Goal: Task Accomplishment & Management: Manage account settings

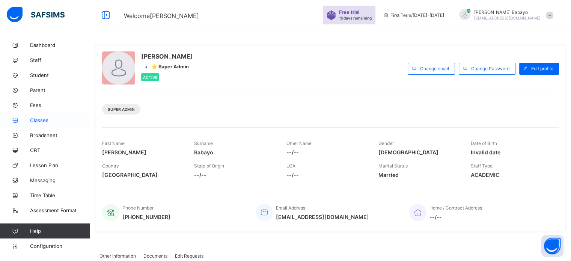
click at [45, 119] on span "Classes" at bounding box center [60, 120] width 60 height 6
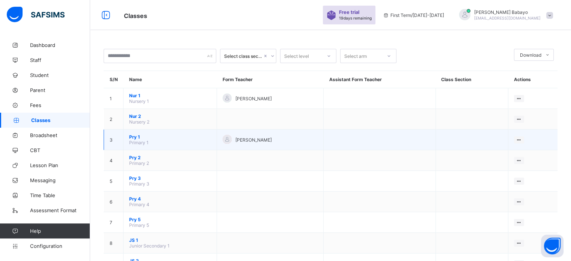
click at [135, 135] on span "Pry 1" at bounding box center [170, 137] width 82 height 6
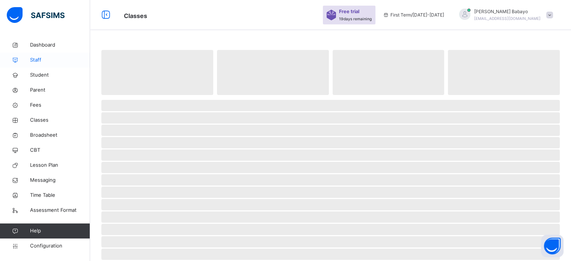
click at [40, 62] on span "Staff" at bounding box center [60, 60] width 60 height 8
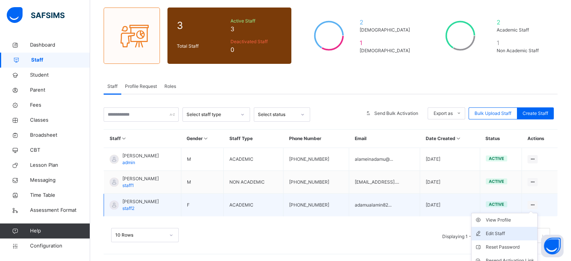
scroll to position [79, 0]
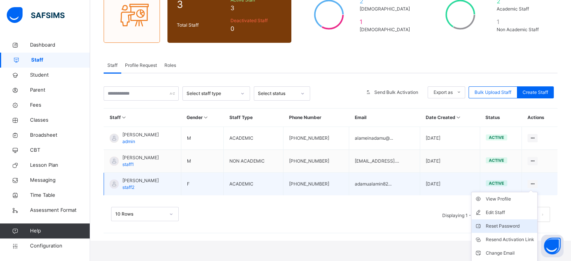
click at [517, 228] on div "Reset Password" at bounding box center [510, 226] width 48 height 8
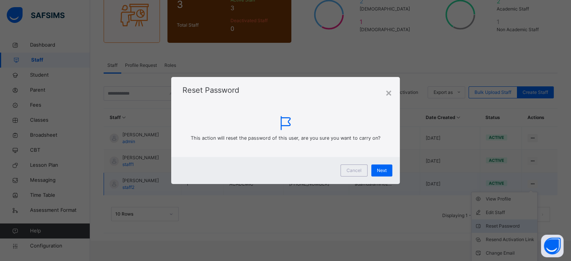
scroll to position [58, 0]
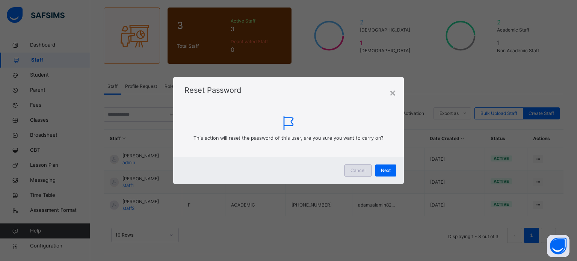
click at [358, 175] on div "Cancel" at bounding box center [357, 170] width 27 height 12
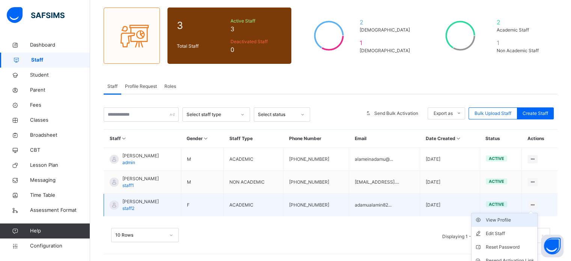
scroll to position [79, 0]
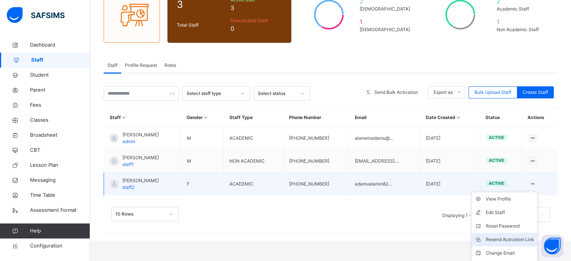
click at [520, 236] on div "Resend Activation Link" at bounding box center [510, 240] width 48 height 8
click at [514, 223] on div "Reset Password" at bounding box center [510, 226] width 48 height 8
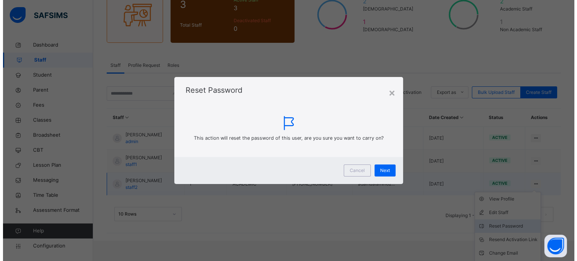
scroll to position [58, 0]
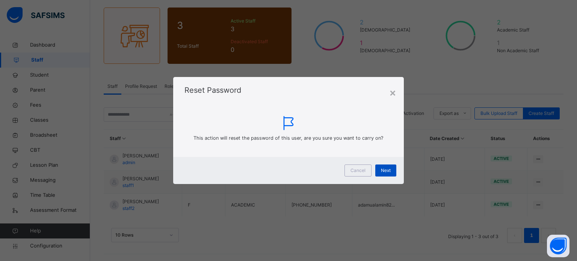
click at [383, 174] on div "Next" at bounding box center [385, 170] width 21 height 12
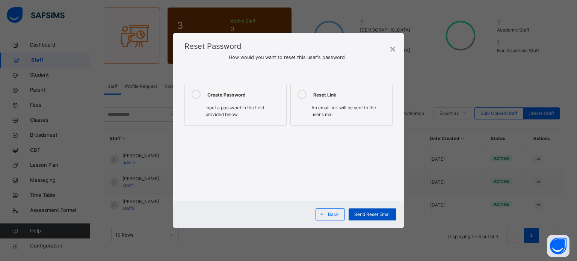
click at [366, 214] on span "Send Reset Email" at bounding box center [372, 214] width 36 height 7
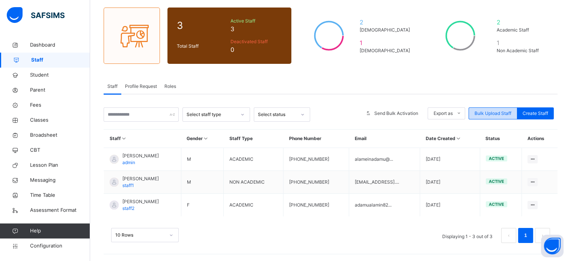
click at [492, 110] on span "Bulk Upload Staff" at bounding box center [493, 113] width 37 height 7
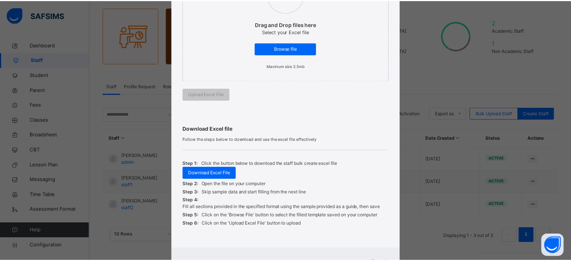
scroll to position [164, 0]
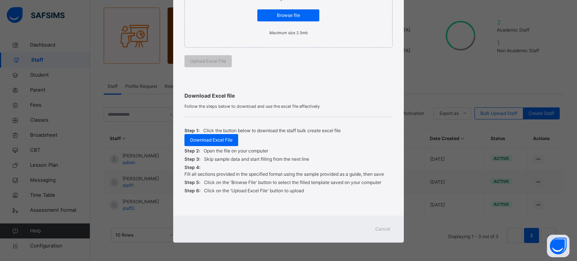
click at [382, 226] on span "Cancel" at bounding box center [382, 229] width 15 height 7
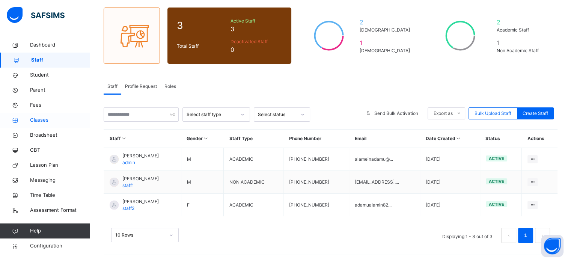
click at [38, 121] on span "Classes" at bounding box center [60, 120] width 60 height 8
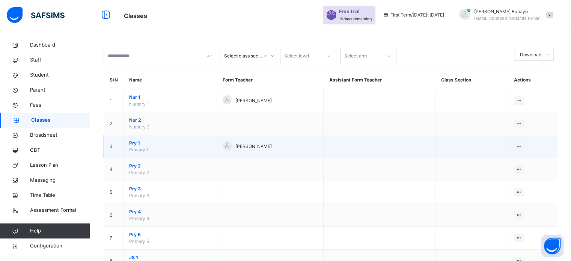
click at [140, 145] on span "Pry 1" at bounding box center [170, 143] width 82 height 7
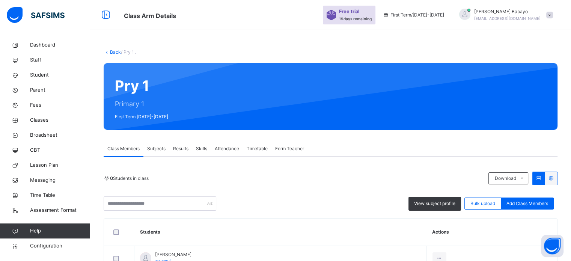
click at [177, 148] on span "Results" at bounding box center [180, 148] width 15 height 7
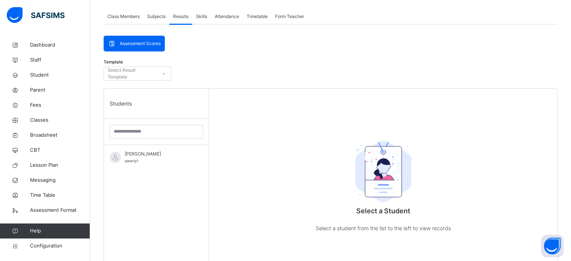
scroll to position [133, 0]
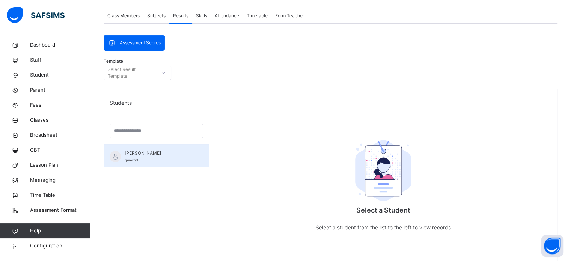
click at [173, 158] on div "[PERSON_NAME] adamu qwerty1" at bounding box center [158, 157] width 67 height 14
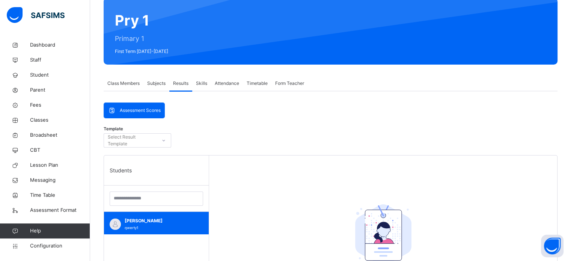
scroll to position [65, 0]
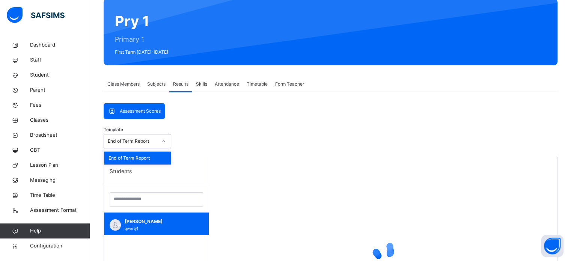
click at [158, 143] on div at bounding box center [163, 141] width 13 height 12
click at [166, 161] on div "End of Term Report" at bounding box center [137, 158] width 67 height 13
click at [141, 114] on span "Assessment Scores" at bounding box center [140, 111] width 41 height 7
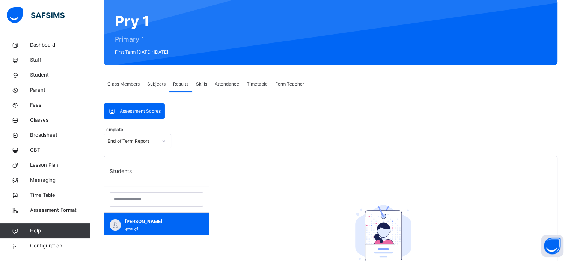
click at [139, 109] on span "Assessment Scores" at bounding box center [140, 111] width 41 height 7
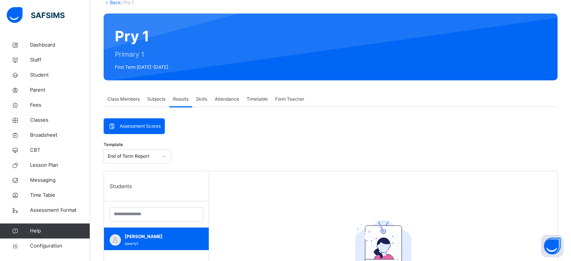
scroll to position [50, 0]
click at [166, 237] on span "[PERSON_NAME]" at bounding box center [158, 236] width 67 height 7
click at [114, 237] on img at bounding box center [115, 239] width 11 height 11
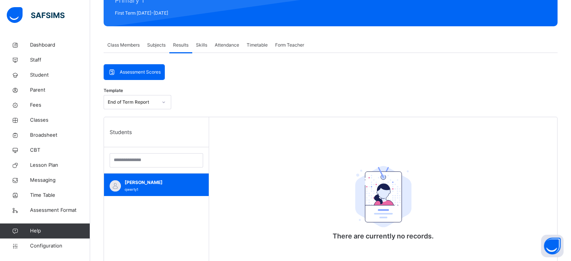
scroll to position [104, 0]
click at [161, 157] on input "search" at bounding box center [157, 160] width 94 height 14
click at [163, 112] on div "Template End of Term Report" at bounding box center [331, 104] width 454 height 26
click at [141, 75] on span "Assessment Scores" at bounding box center [140, 72] width 41 height 7
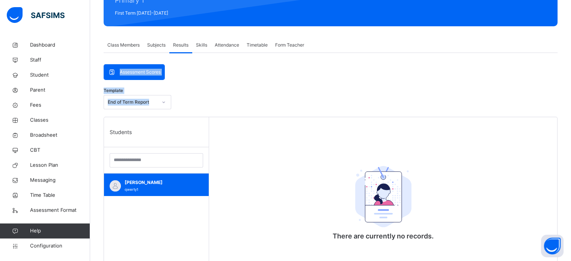
drag, startPoint x: 141, startPoint y: 75, endPoint x: 355, endPoint y: 159, distance: 230.0
click at [355, 159] on div "Assessment Scores Assessment Scores Template End of Term Report Students [PERSO…" at bounding box center [331, 223] width 454 height 318
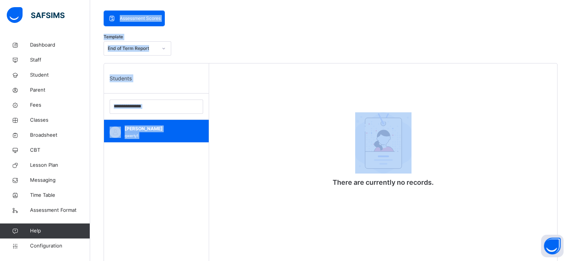
scroll to position [158, 0]
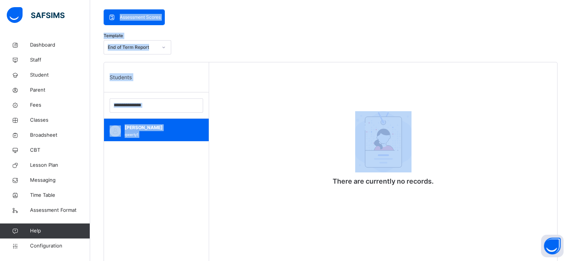
click at [306, 174] on div "There are currently no records." at bounding box center [383, 192] width 348 height 261
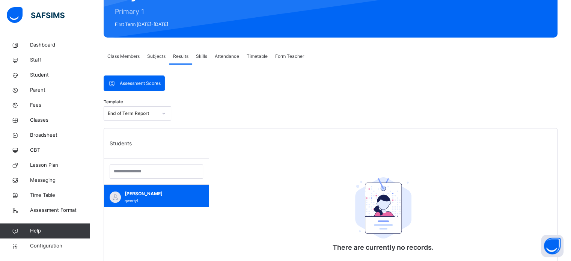
scroll to position [0, 0]
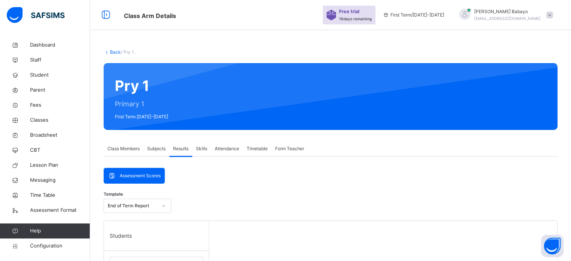
click at [152, 146] on span "Subjects" at bounding box center [156, 148] width 18 height 7
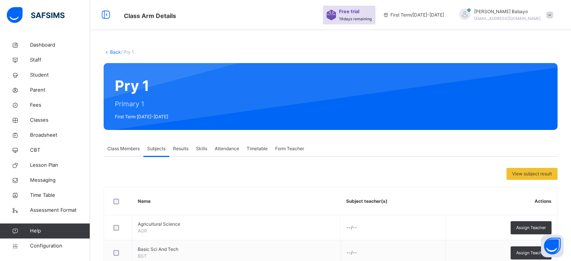
click at [131, 147] on span "Class Members" at bounding box center [123, 148] width 32 height 7
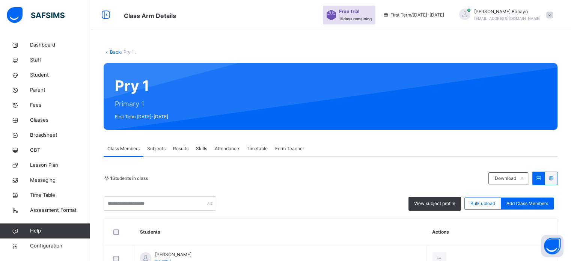
click at [180, 147] on span "Results" at bounding box center [180, 148] width 15 height 7
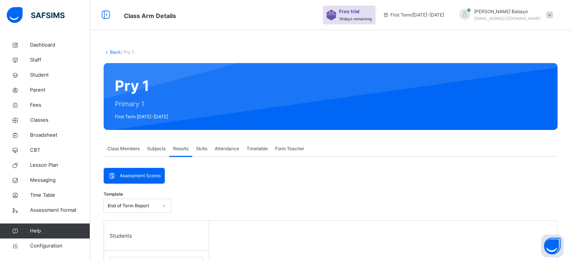
click at [123, 151] on span "Class Members" at bounding box center [123, 148] width 32 height 7
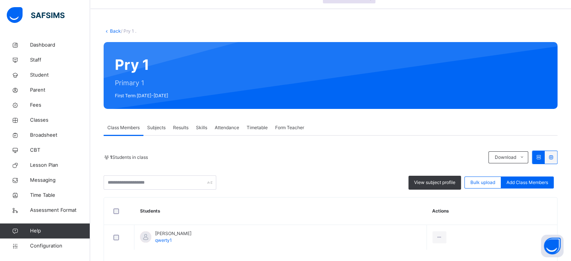
scroll to position [14, 0]
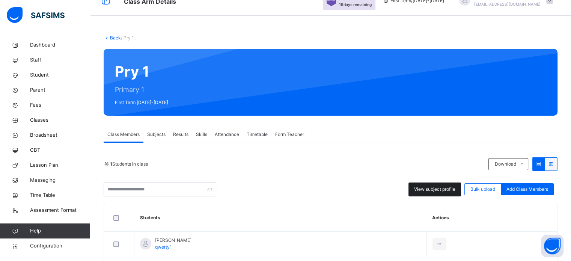
click at [432, 189] on span "View subject profile" at bounding box center [434, 189] width 41 height 7
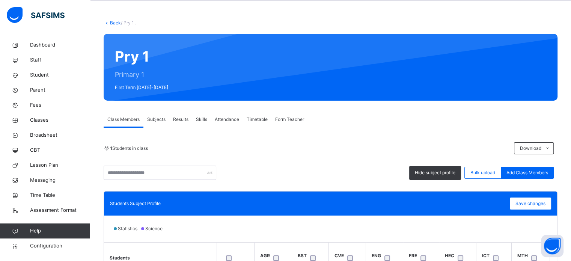
scroll to position [0, 0]
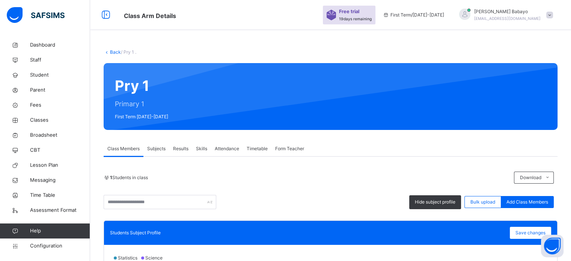
click at [335, 194] on div "1 Students in class Download Pdf Report Excel Report Hide subject profile Bulk …" at bounding box center [331, 191] width 454 height 38
click at [185, 145] on div "Results" at bounding box center [180, 148] width 23 height 15
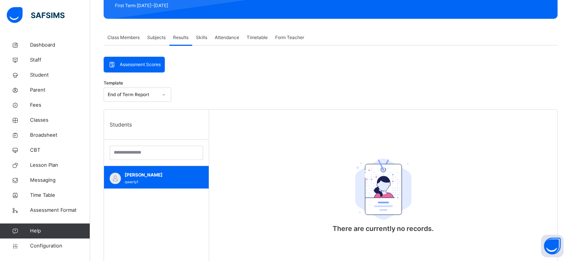
scroll to position [110, 0]
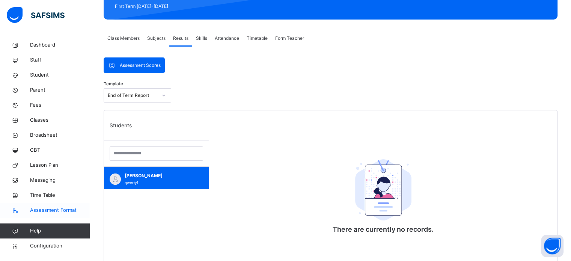
click at [44, 206] on link "Assessment Format" at bounding box center [45, 210] width 90 height 15
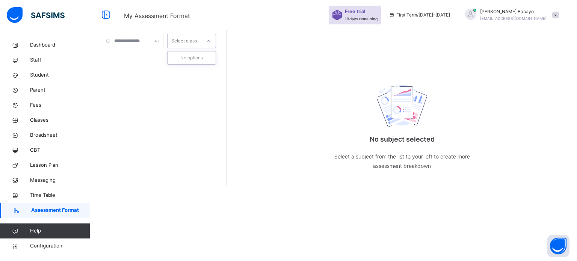
click at [197, 36] on div "Select class" at bounding box center [184, 41] width 26 height 14
click at [180, 101] on div at bounding box center [158, 129] width 136 height 155
click at [20, 43] on icon at bounding box center [15, 45] width 30 height 6
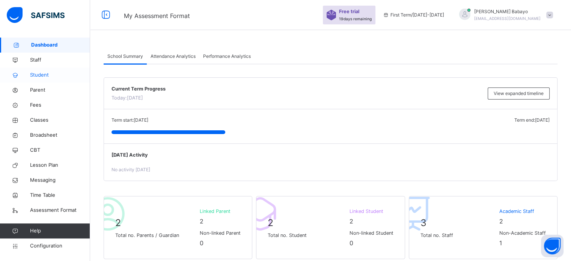
click at [57, 70] on link "Student" at bounding box center [45, 75] width 90 height 15
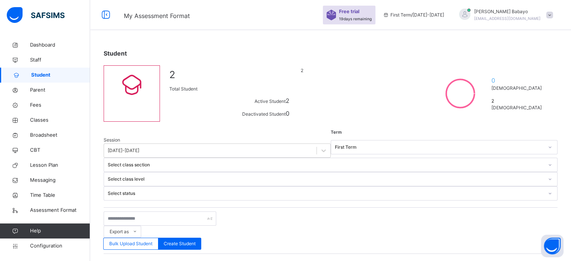
click at [553, 16] on span at bounding box center [549, 15] width 7 height 7
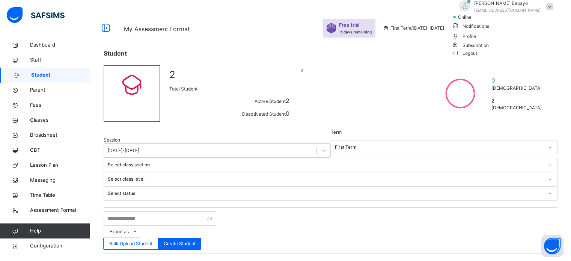
click at [526, 49] on li "Subscription" at bounding box center [504, 45] width 105 height 8
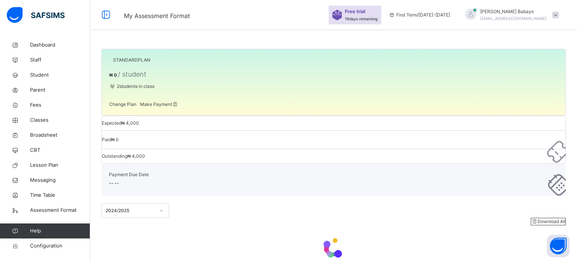
click at [130, 107] on span "Change Plan" at bounding box center [122, 104] width 27 height 6
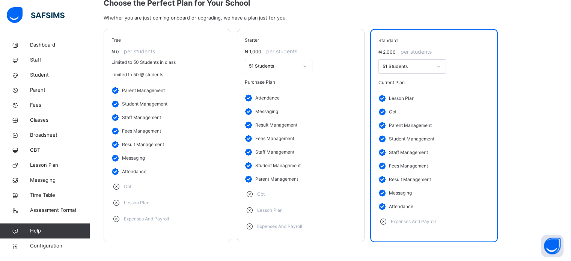
scroll to position [117, 0]
